Goal: Entertainment & Leisure: Consume media (video, audio)

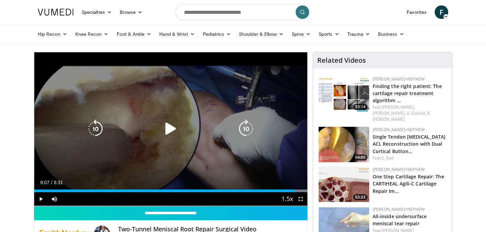
click at [174, 127] on icon "Video Player" at bounding box center [170, 128] width 19 height 19
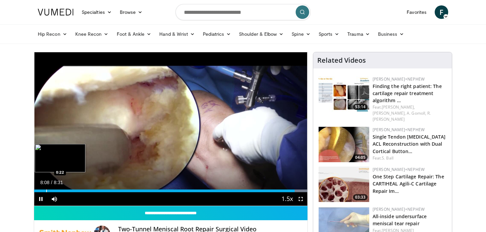
click at [44, 189] on div "Loaded : 100.00% 8:08 0:22" at bounding box center [170, 189] width 273 height 6
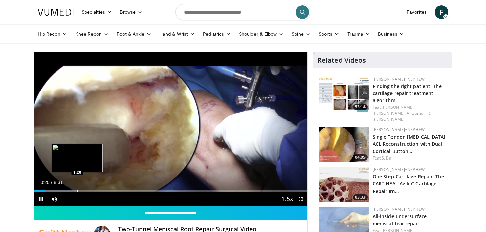
click at [77, 189] on div "Progress Bar" at bounding box center [77, 190] width 1 height 3
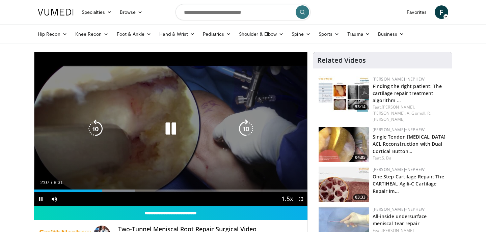
click at [170, 132] on icon "Video Player" at bounding box center [170, 128] width 19 height 19
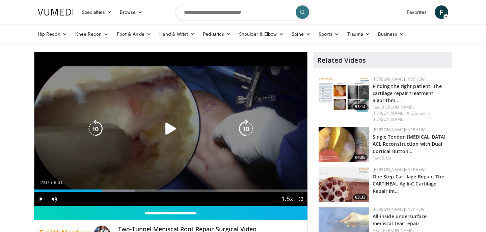
click at [169, 132] on icon "Video Player" at bounding box center [170, 128] width 19 height 19
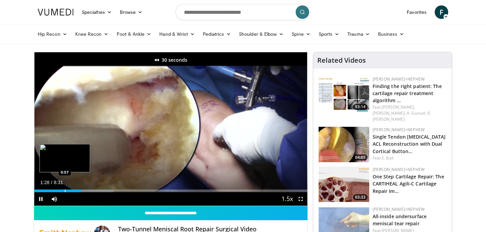
click at [65, 192] on div "Progress Bar" at bounding box center [65, 190] width 1 height 3
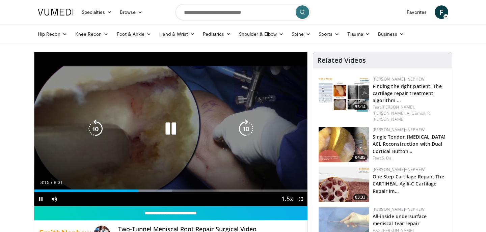
click at [172, 132] on icon "Video Player" at bounding box center [170, 128] width 19 height 19
